Goal: Information Seeking & Learning: Learn about a topic

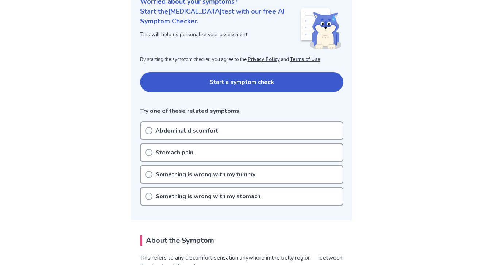
scroll to position [100, 0]
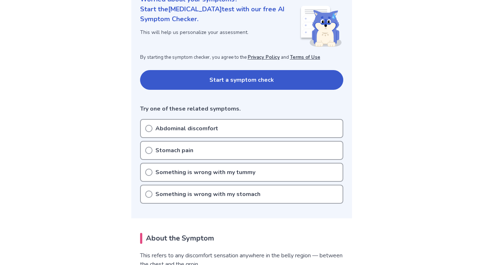
click at [172, 191] on p "Something is wrong with my stomach" at bounding box center [207, 194] width 105 height 9
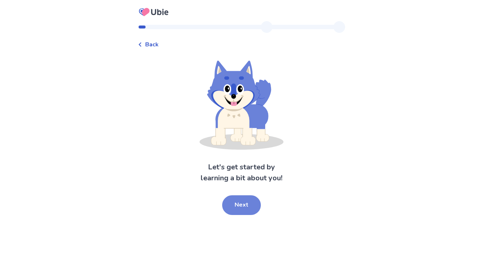
click at [245, 205] on button "Next" at bounding box center [241, 205] width 39 height 20
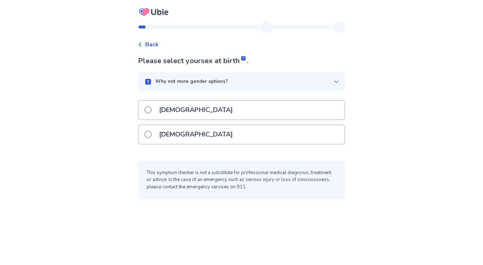
click at [201, 141] on div "Female" at bounding box center [242, 134] width 206 height 19
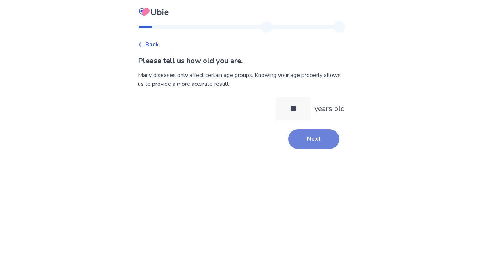
type input "**"
click at [307, 143] on button "Next" at bounding box center [313, 139] width 51 height 20
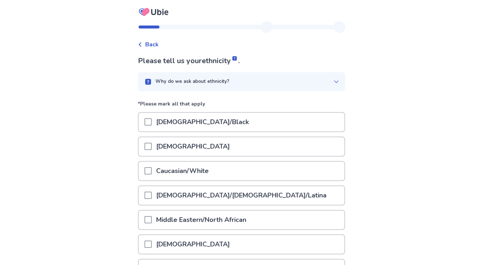
click at [220, 124] on p "African American/Black" at bounding box center [202, 122] width 101 height 19
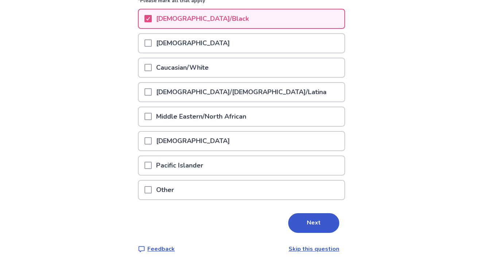
scroll to position [103, 0]
click at [319, 227] on button "Next" at bounding box center [313, 223] width 51 height 20
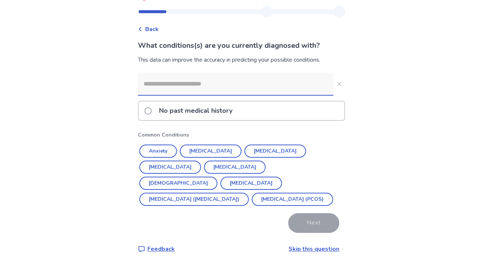
scroll to position [15, 0]
click at [206, 84] on input at bounding box center [235, 84] width 195 height 22
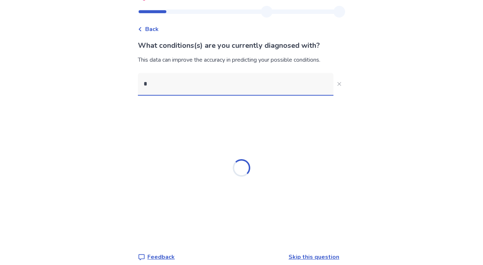
scroll to position [0, 0]
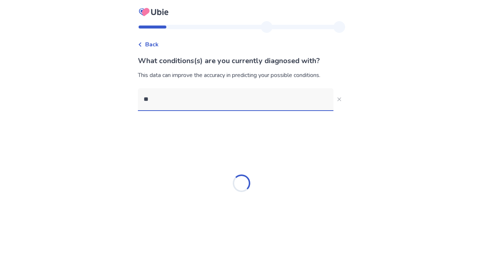
type input "***"
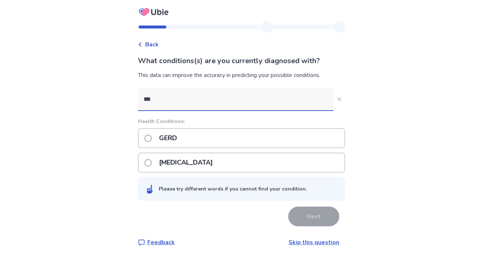
click at [169, 133] on p "GERD" at bounding box center [168, 138] width 27 height 19
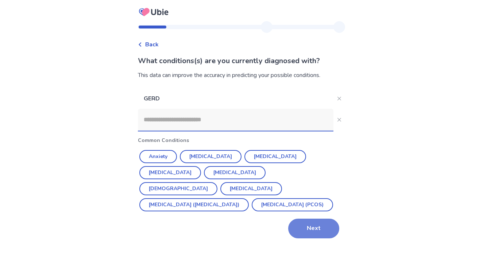
click at [310, 227] on button "Next" at bounding box center [313, 228] width 51 height 20
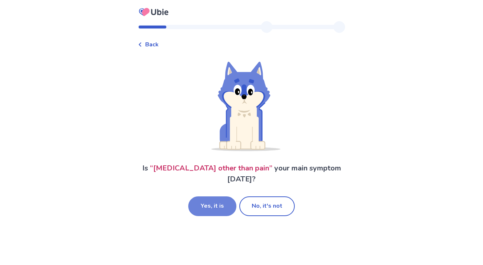
click at [218, 203] on button "Yes, it is" at bounding box center [212, 206] width 48 height 20
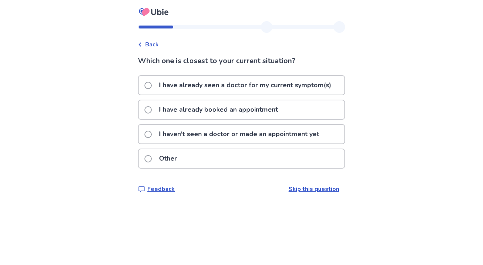
click at [229, 93] on p "I have already seen a doctor for my current symptom(s)" at bounding box center [245, 85] width 181 height 19
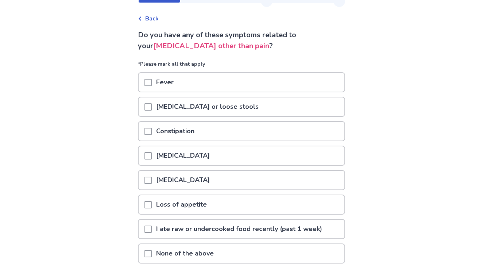
scroll to position [27, 0]
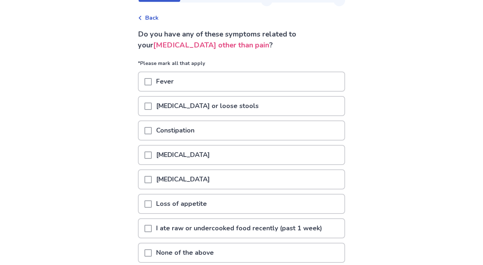
click at [207, 129] on div "Constipation" at bounding box center [242, 130] width 206 height 19
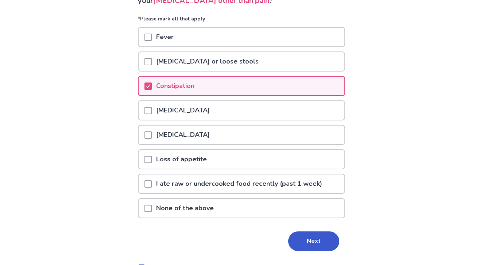
scroll to position [71, 0]
click at [316, 250] on div "Do you have any of these symptoms related to your stomach discomfort other than…" at bounding box center [241, 127] width 207 height 287
click at [311, 241] on button "Next" at bounding box center [313, 241] width 51 height 20
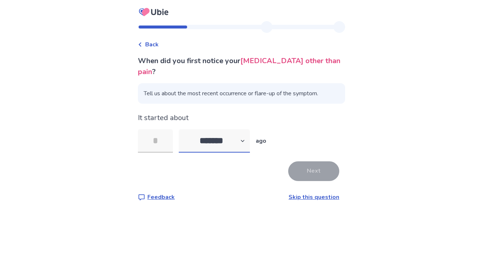
select select "*"
click at [167, 135] on input "tel" at bounding box center [155, 140] width 35 height 23
type input "*"
click at [298, 165] on button "Next" at bounding box center [313, 171] width 51 height 20
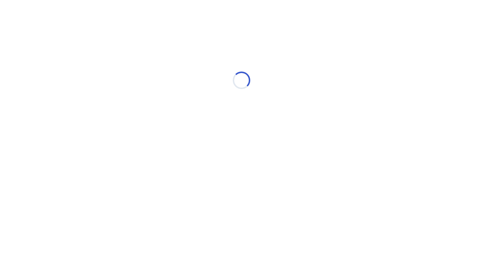
select select "*"
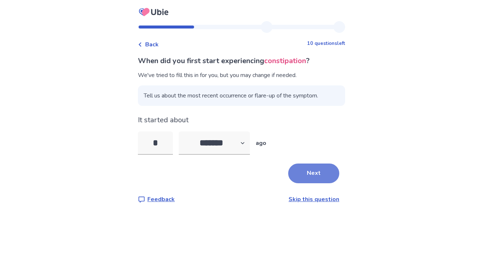
click at [313, 173] on button "Next" at bounding box center [313, 173] width 51 height 20
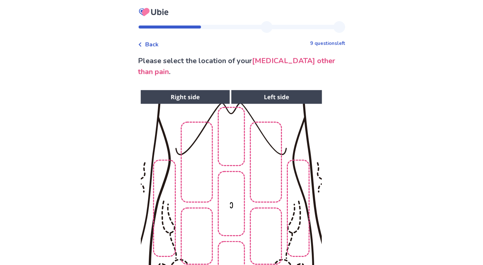
click at [250, 83] on div "Please select the location of your stomach discomfort other than pain . Next Fe…" at bounding box center [241, 221] width 207 height 332
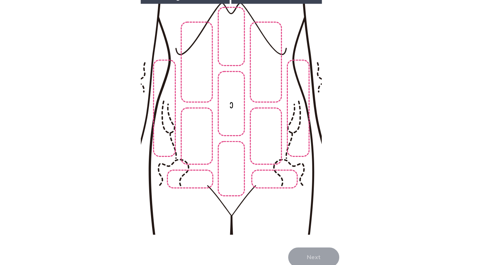
scroll to position [101, 0]
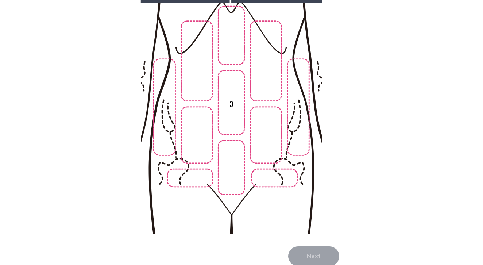
click at [230, 138] on img at bounding box center [230, 111] width 373 height 252
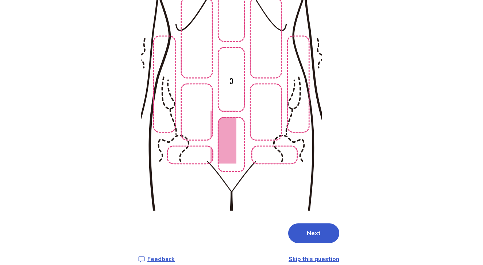
scroll to position [124, 0]
click at [307, 226] on button "Next" at bounding box center [313, 233] width 51 height 20
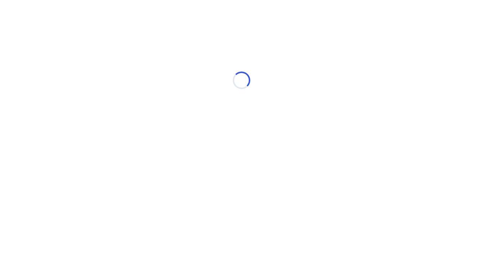
scroll to position [0, 0]
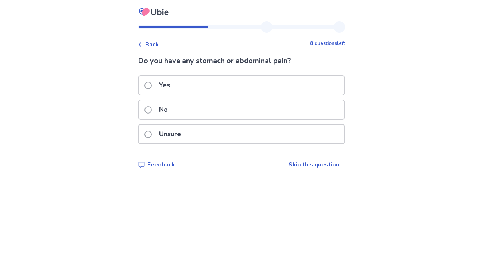
click at [202, 131] on div "Unsure" at bounding box center [242, 134] width 206 height 19
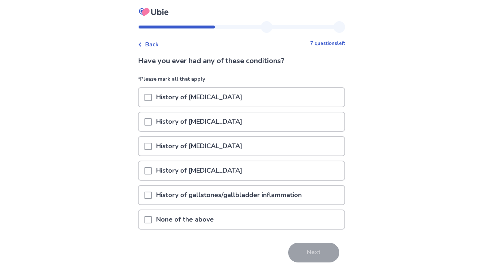
click at [193, 221] on p "None of the above" at bounding box center [185, 219] width 66 height 19
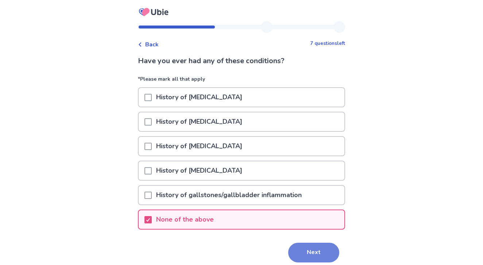
click at [305, 250] on button "Next" at bounding box center [313, 252] width 51 height 20
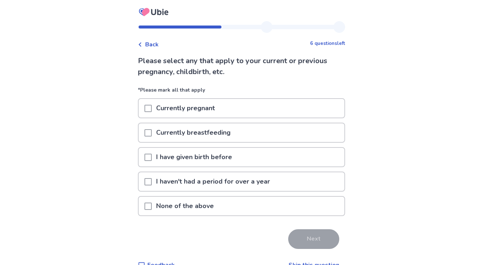
click at [244, 210] on div "None of the above" at bounding box center [242, 205] width 206 height 19
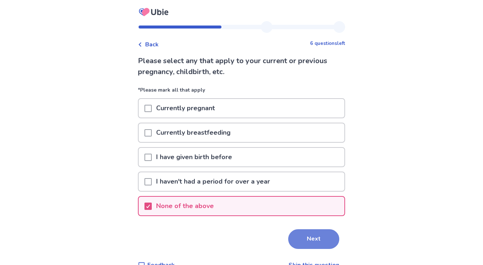
click at [301, 240] on button "Next" at bounding box center [313, 239] width 51 height 20
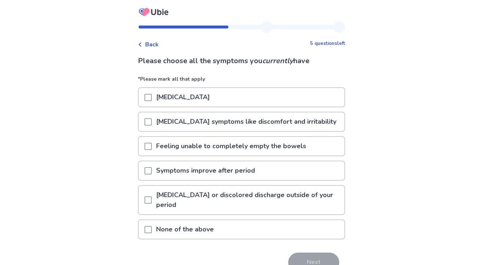
click at [187, 100] on p "Menstrual cramps" at bounding box center [183, 97] width 62 height 19
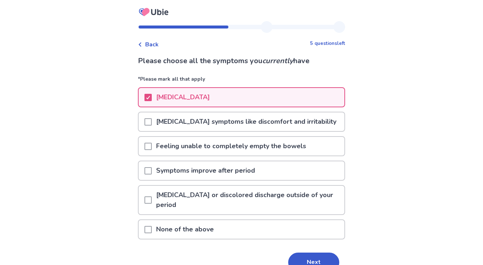
click at [194, 143] on p "Feeling unable to completely empty the bowels" at bounding box center [231, 146] width 159 height 19
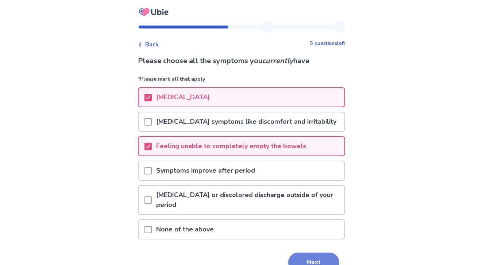
click at [312, 257] on button "Next" at bounding box center [313, 262] width 51 height 20
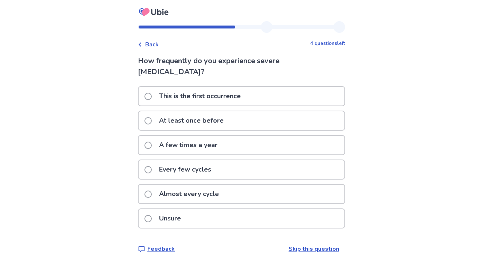
click at [208, 123] on p "At least once before" at bounding box center [191, 120] width 73 height 19
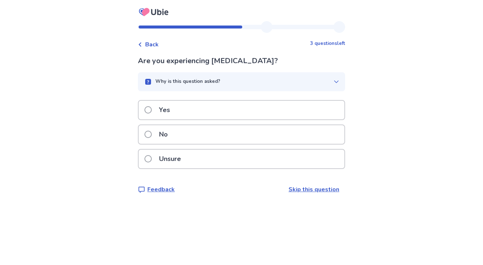
click at [206, 103] on div "Yes" at bounding box center [242, 110] width 206 height 19
click at [198, 114] on div "Yes" at bounding box center [242, 110] width 206 height 19
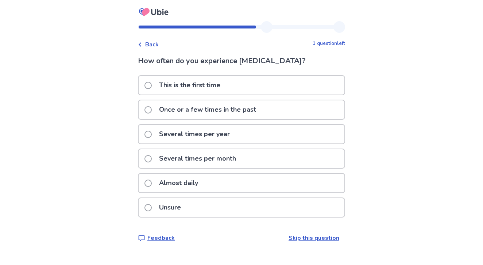
click at [193, 179] on p "Almost daily" at bounding box center [179, 182] width 48 height 19
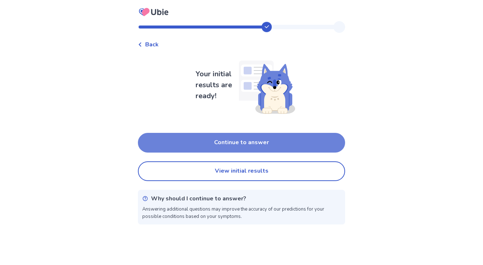
click at [211, 140] on button "Continue to answer" at bounding box center [241, 143] width 207 height 20
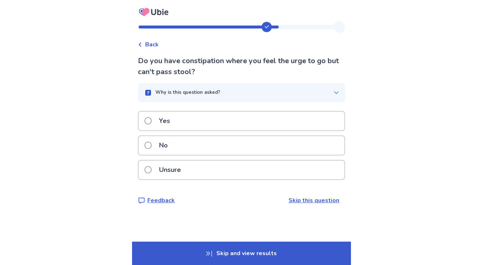
click at [195, 120] on div "Yes" at bounding box center [242, 121] width 206 height 19
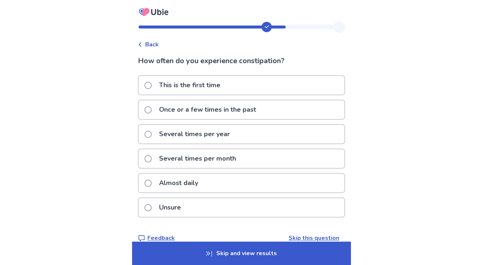
click at [191, 181] on p "Almost daily" at bounding box center [179, 182] width 48 height 19
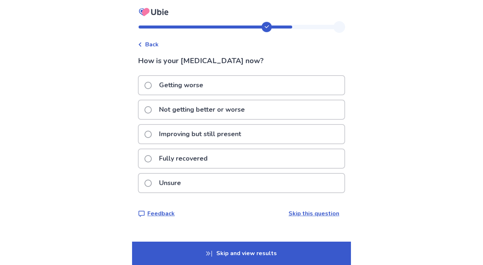
click at [203, 85] on p "Getting worse" at bounding box center [181, 85] width 53 height 19
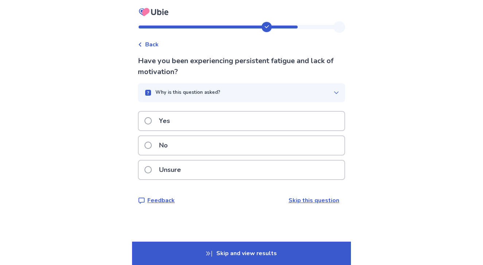
click at [187, 118] on div "Yes" at bounding box center [242, 121] width 206 height 19
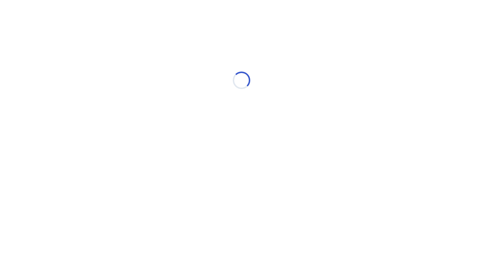
select select "*"
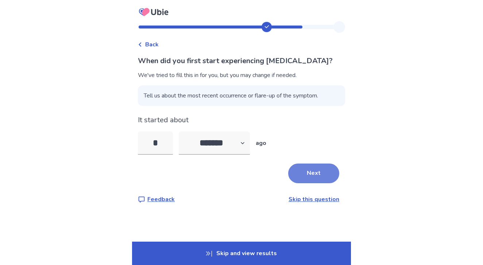
click at [307, 168] on button "Next" at bounding box center [313, 173] width 51 height 20
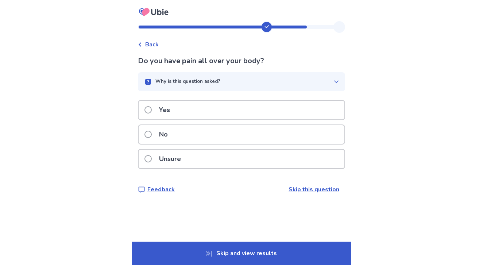
click at [224, 133] on div "No" at bounding box center [242, 134] width 206 height 19
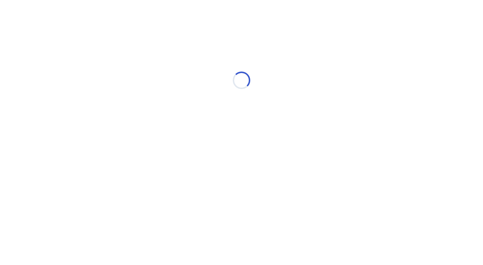
select select "*"
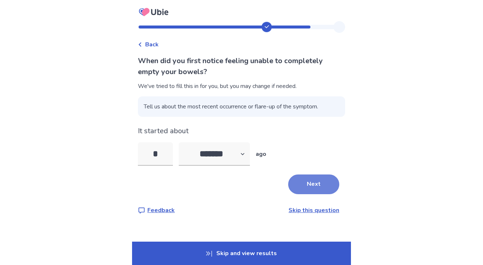
click at [296, 181] on button "Next" at bounding box center [313, 184] width 51 height 20
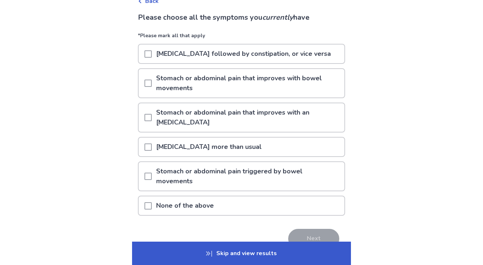
scroll to position [48, 0]
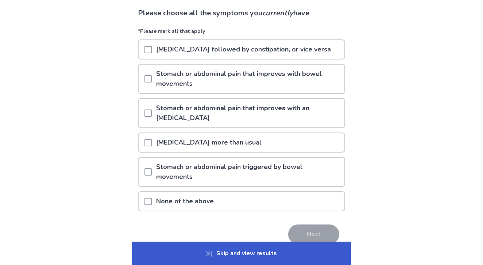
click at [194, 136] on p "Passing gas more than usual" at bounding box center [209, 142] width 114 height 19
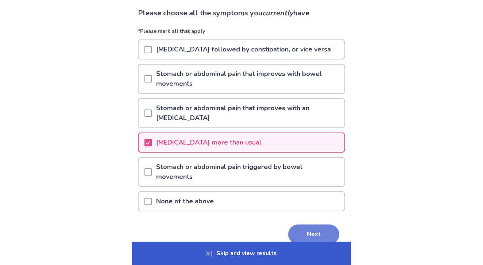
click at [321, 224] on button "Next" at bounding box center [313, 234] width 51 height 20
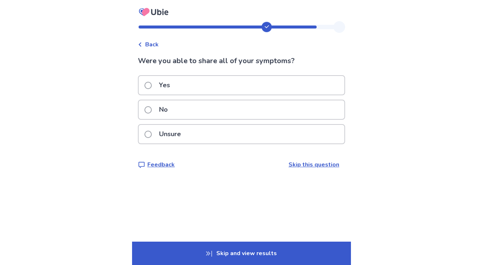
click at [209, 83] on div "Yes" at bounding box center [242, 85] width 206 height 19
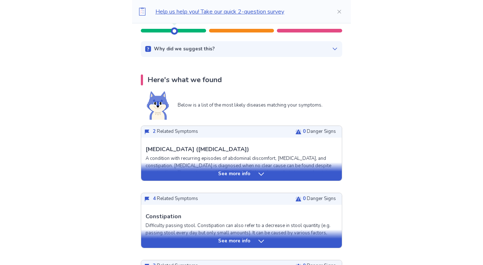
scroll to position [103, 0]
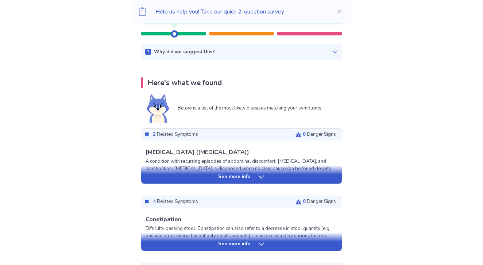
click at [261, 174] on icon at bounding box center [260, 176] width 7 height 7
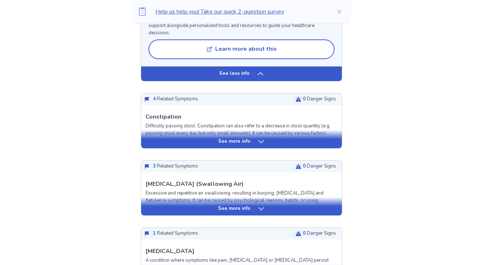
scroll to position [880, 0]
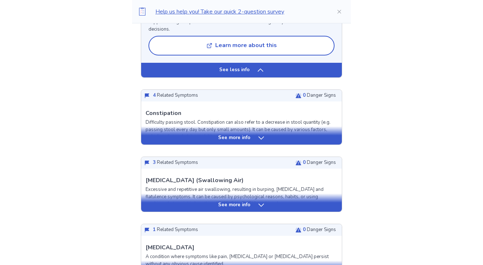
click at [242, 134] on p "See more info" at bounding box center [234, 137] width 32 height 7
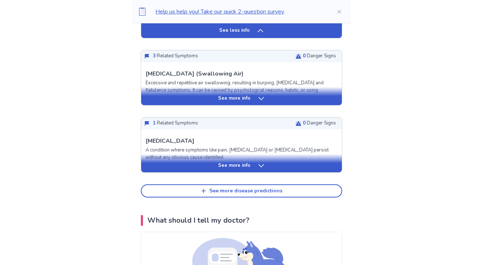
scroll to position [1538, 0]
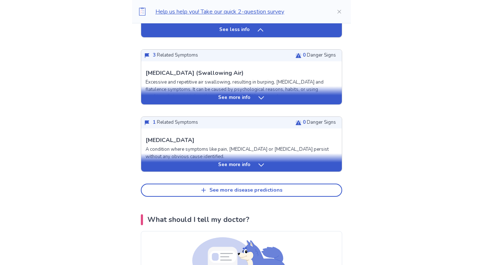
click at [237, 161] on p "See more info" at bounding box center [234, 164] width 32 height 7
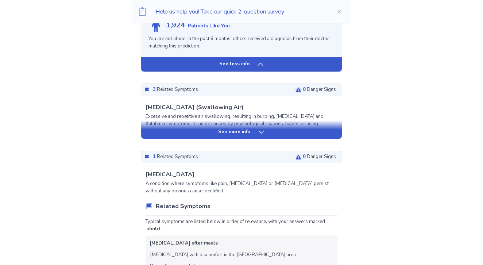
scroll to position [1505, 0]
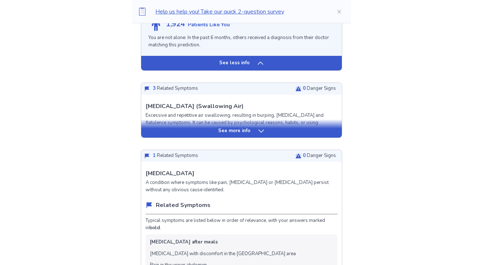
drag, startPoint x: 149, startPoint y: 161, endPoint x: 213, endPoint y: 161, distance: 63.1
copy p "Functional Dyspepsia"
